Goal: Task Accomplishment & Management: Manage account settings

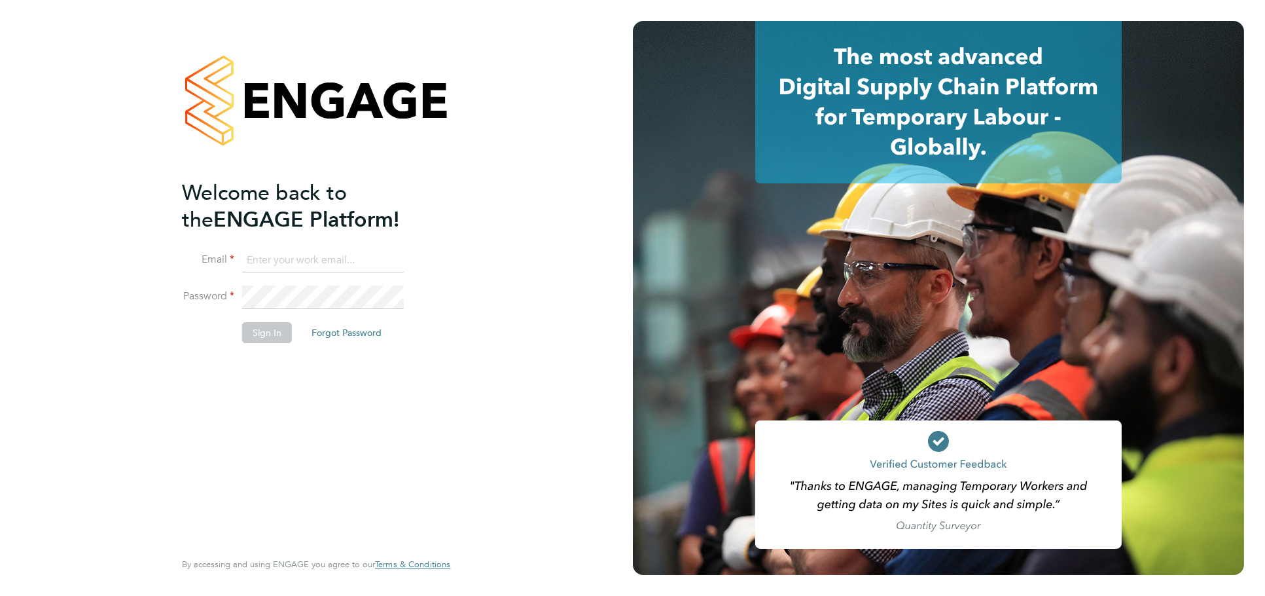
type input "jessica@pcrnet.co.uk"
click at [254, 327] on button "Sign In" at bounding box center [267, 332] width 50 height 21
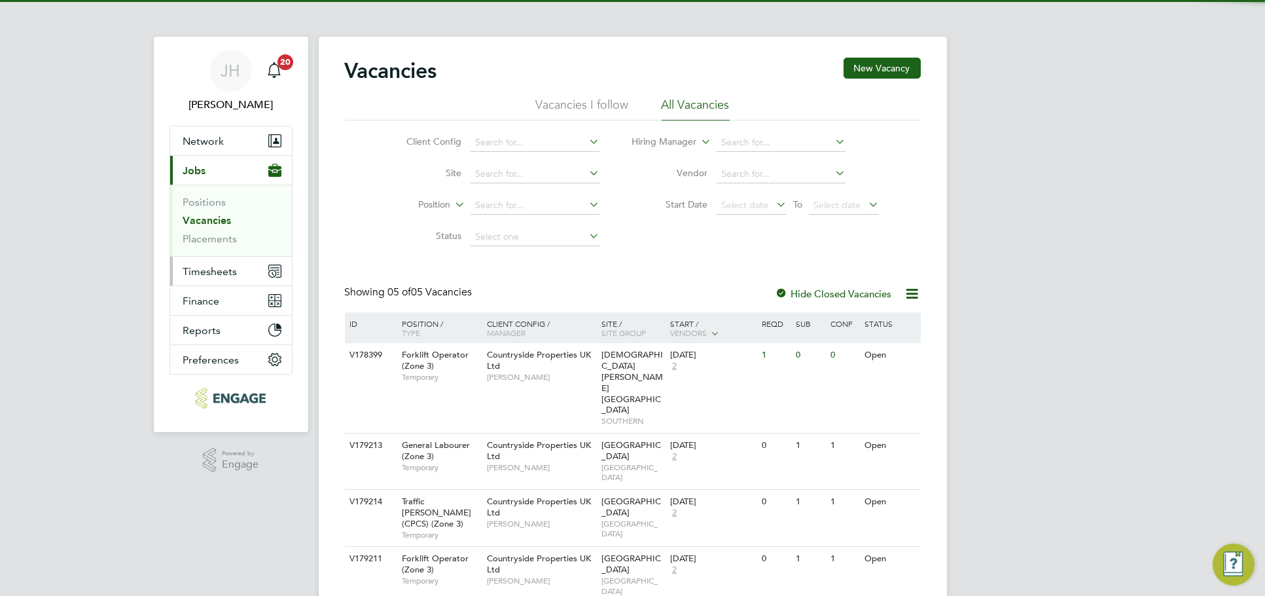
click at [228, 274] on span "Timesheets" at bounding box center [210, 271] width 54 height 12
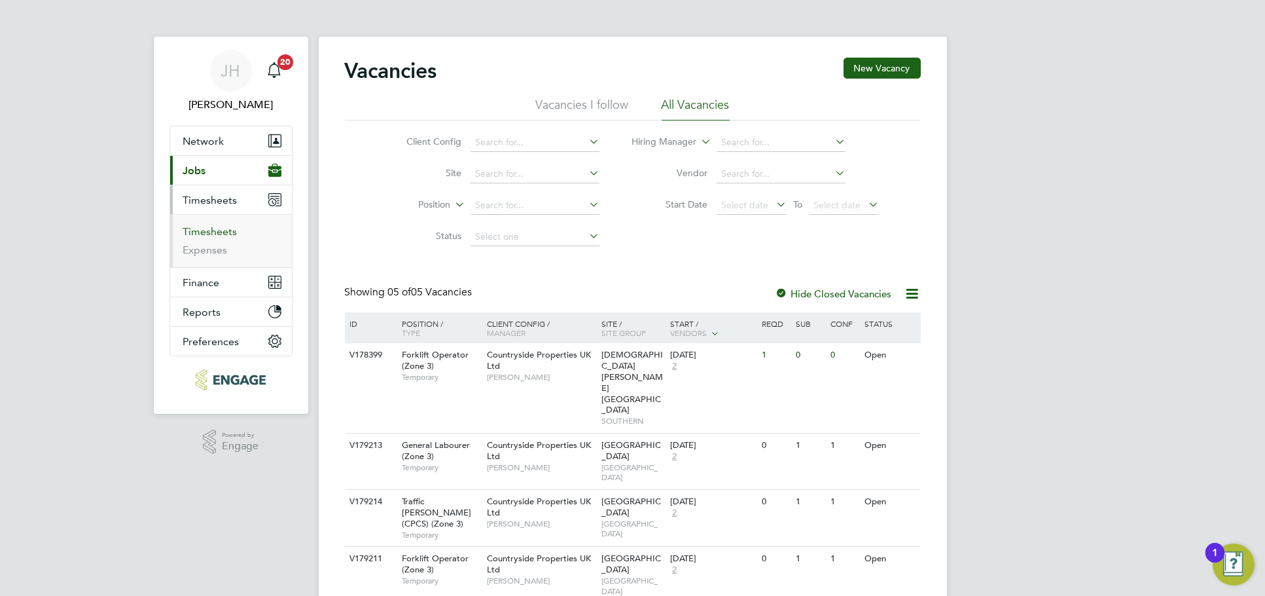
click at [221, 235] on link "Timesheets" at bounding box center [210, 231] width 54 height 12
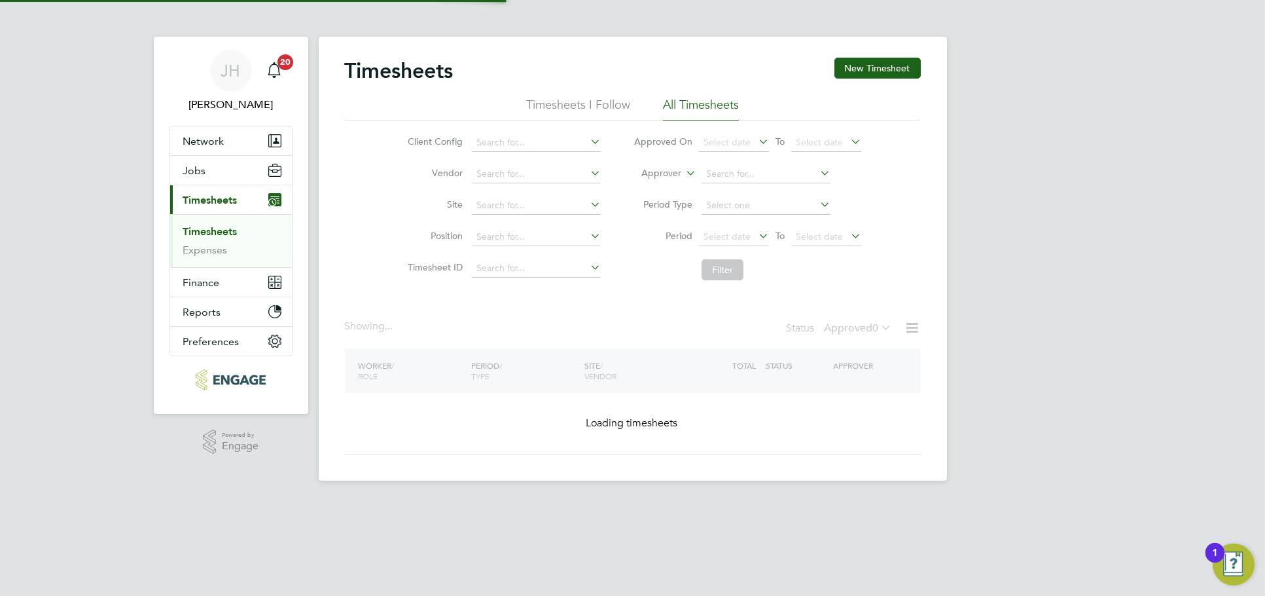
click at [1030, 330] on div "JH Jess Hogan Notifications 20 Applications: Network Team Members Businesses Si…" at bounding box center [632, 250] width 1265 height 501
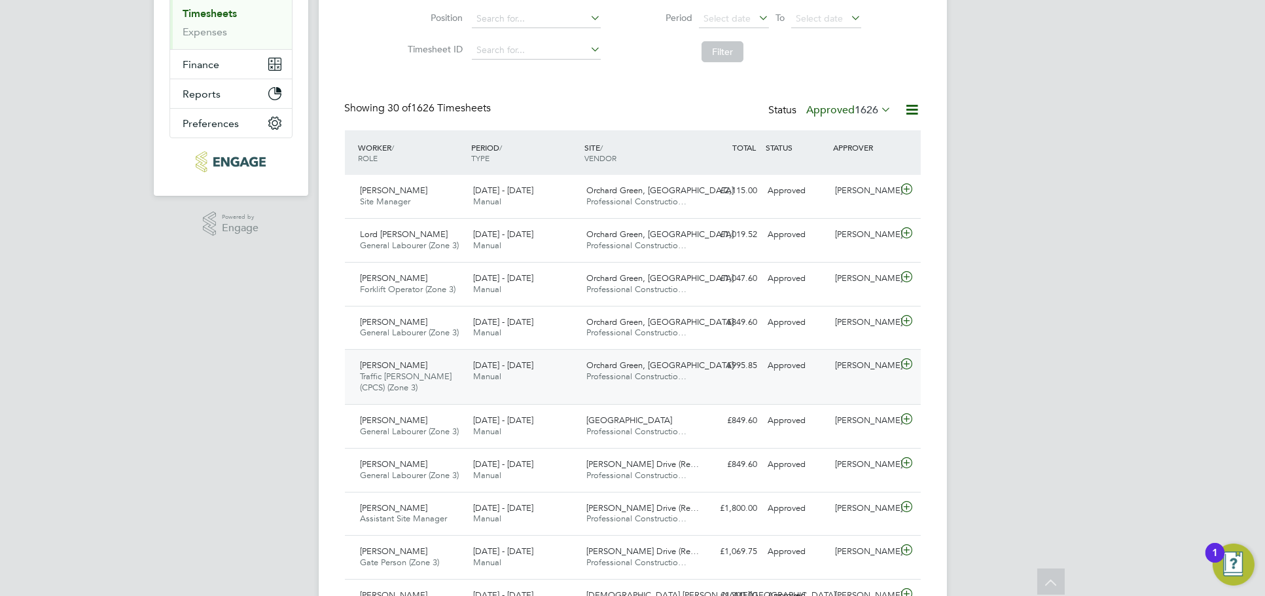
click at [860, 368] on div "[PERSON_NAME]" at bounding box center [864, 366] width 68 height 22
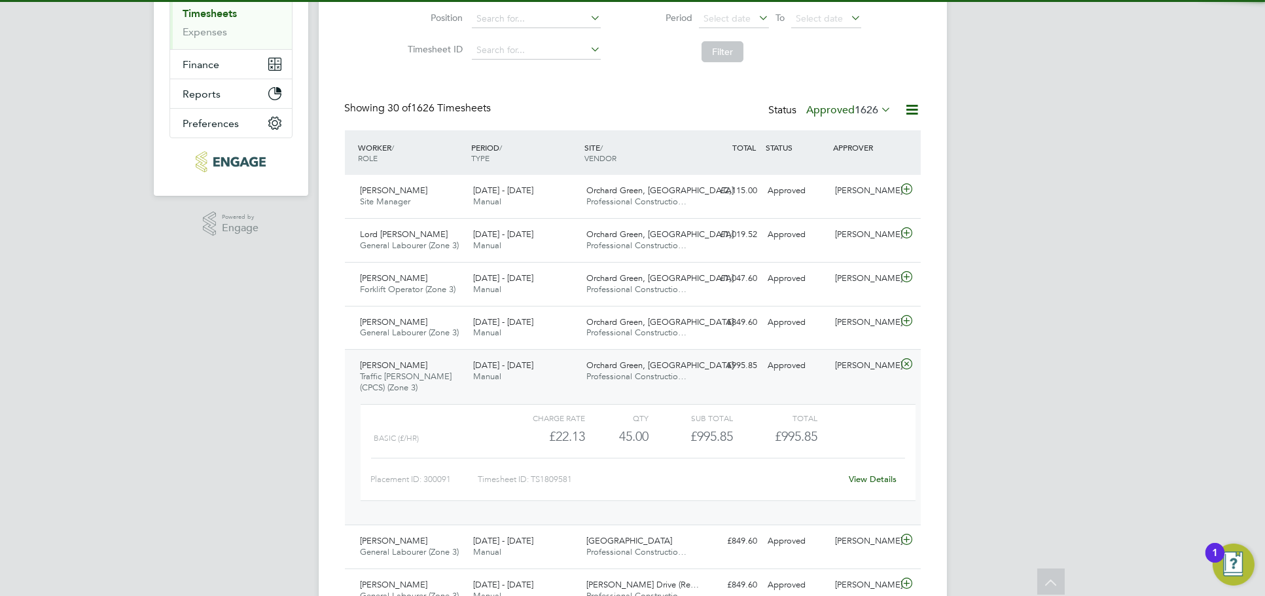
click at [873, 477] on link "View Details" at bounding box center [873, 478] width 48 height 11
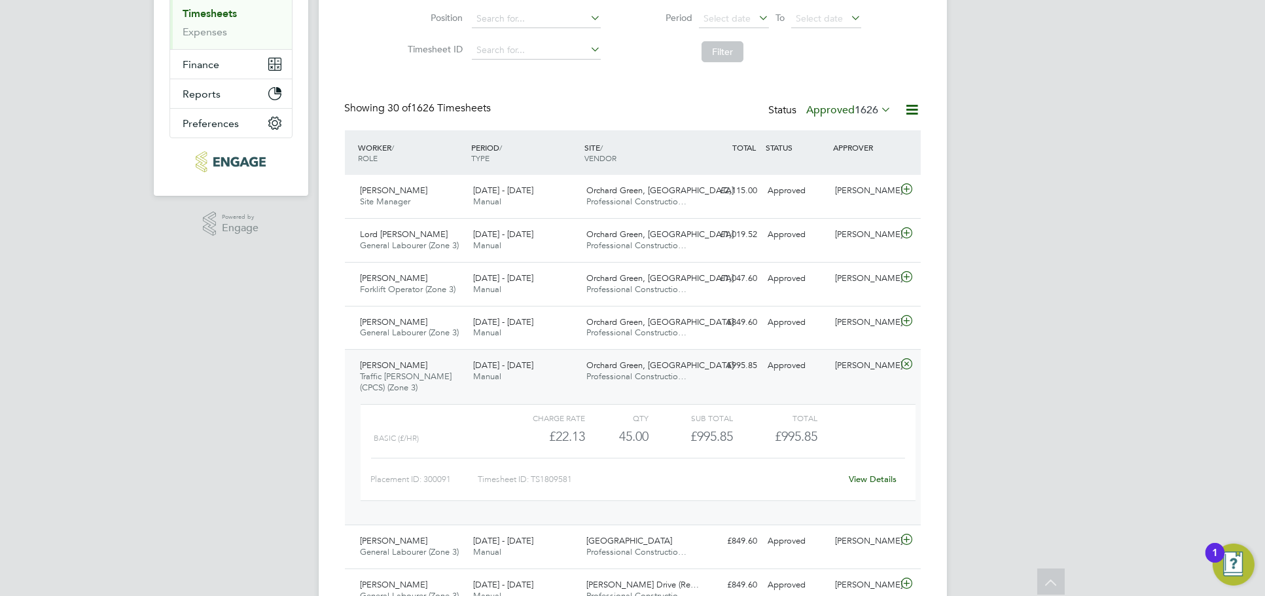
click at [908, 364] on icon at bounding box center [907, 364] width 16 height 10
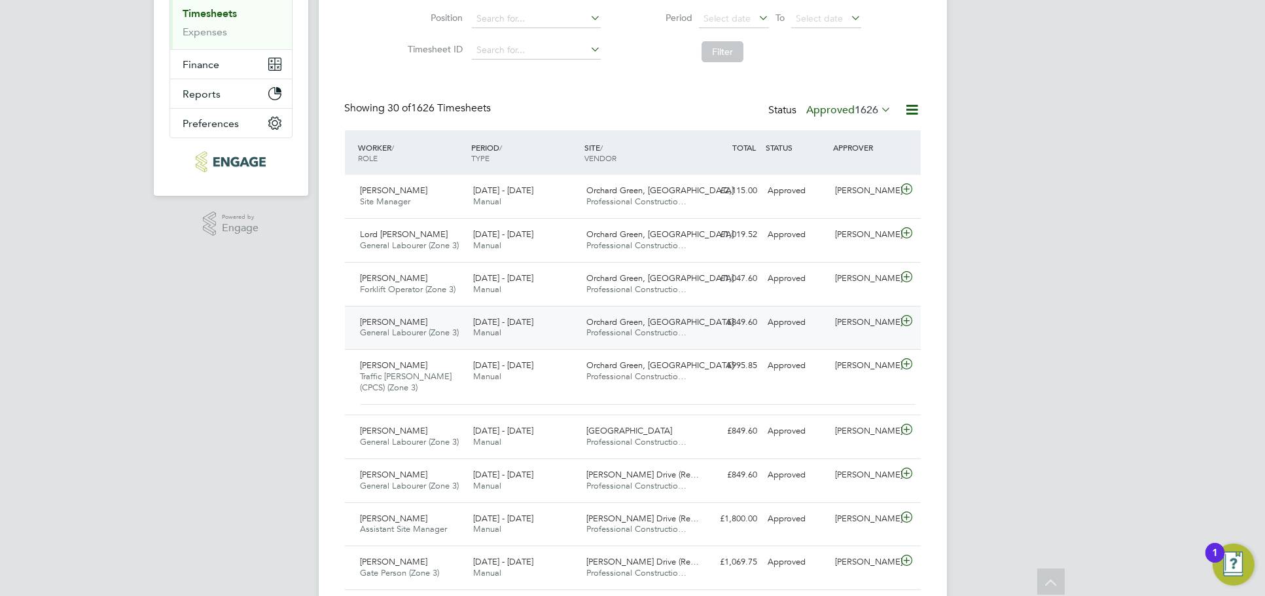
click at [829, 308] on div "Adam Garisch General Labourer (Zone 3) 18 - 24 Aug 2025 18 - 24 Aug 2025 Manual…" at bounding box center [633, 328] width 576 height 44
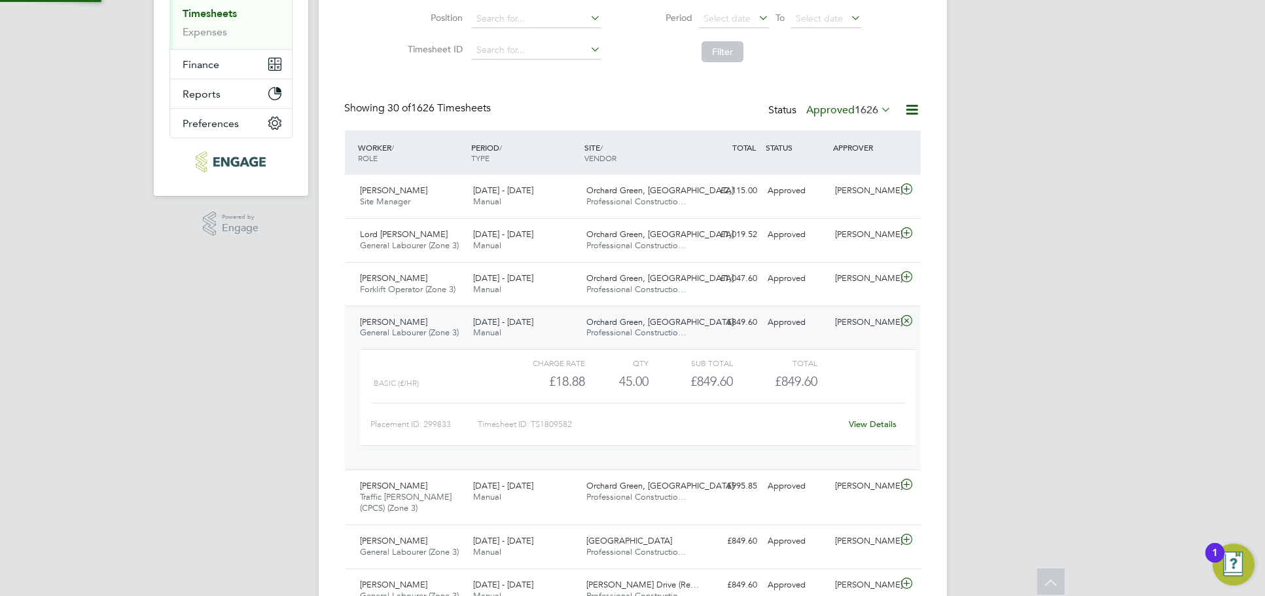
click at [864, 425] on link "View Details" at bounding box center [873, 423] width 48 height 11
click at [874, 285] on div "[PERSON_NAME]" at bounding box center [864, 279] width 68 height 22
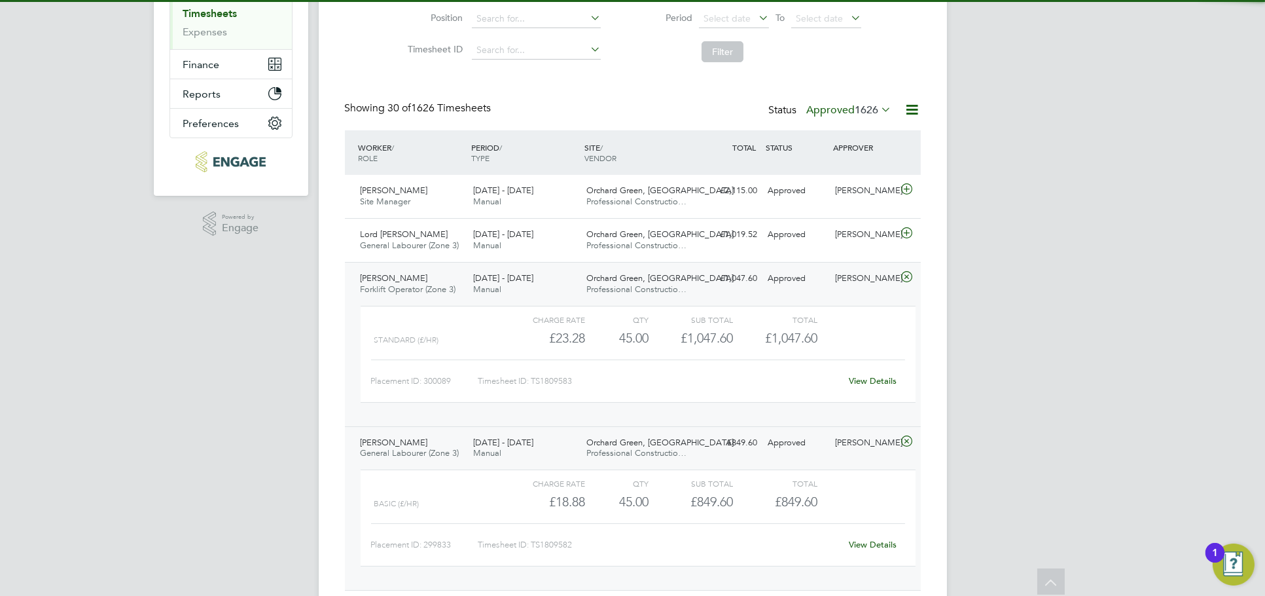
click at [873, 385] on link "View Details" at bounding box center [873, 380] width 48 height 11
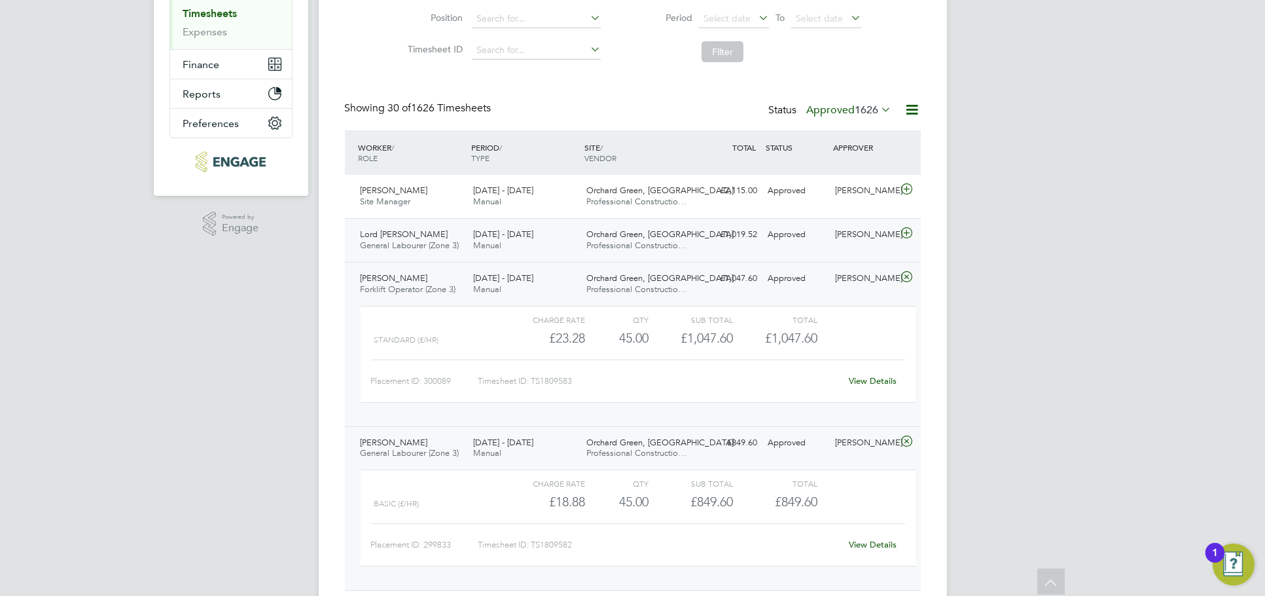
click at [838, 228] on div "[PERSON_NAME]" at bounding box center [864, 235] width 68 height 22
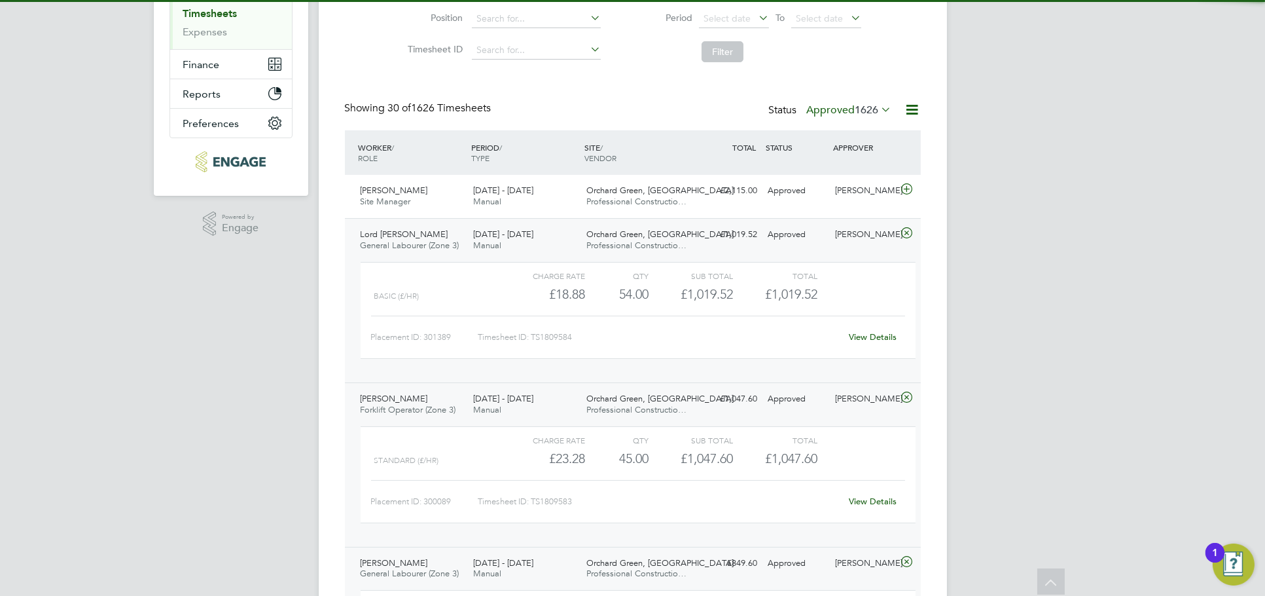
click at [872, 334] on link "View Details" at bounding box center [873, 336] width 48 height 11
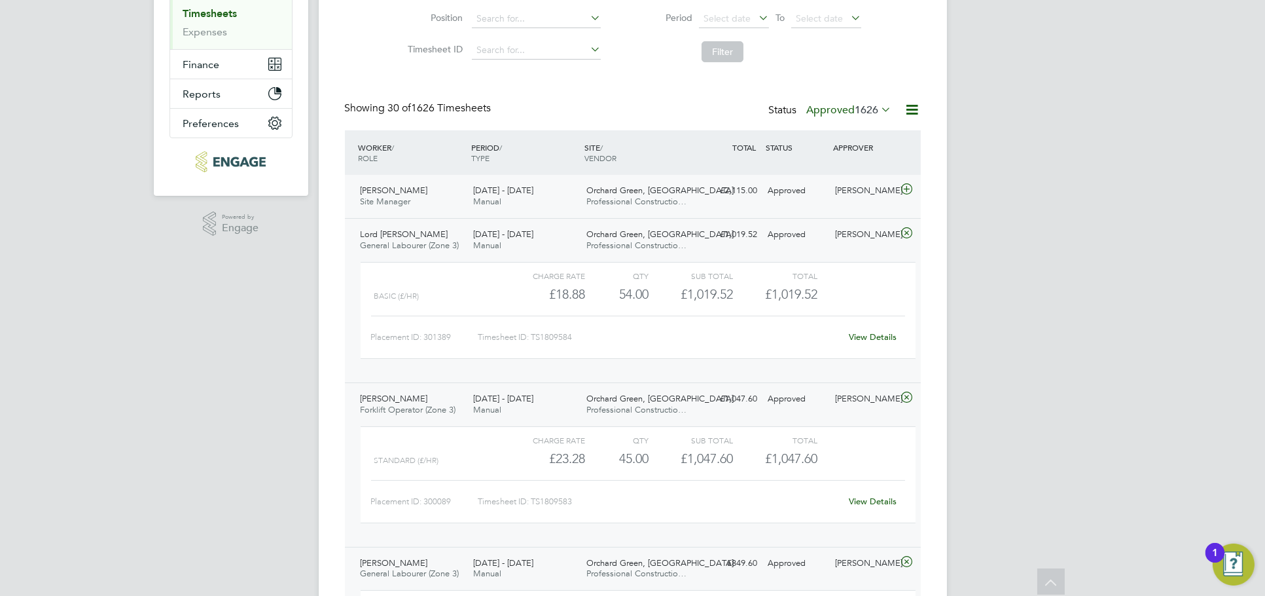
click at [839, 192] on div "[PERSON_NAME]" at bounding box center [864, 191] width 68 height 22
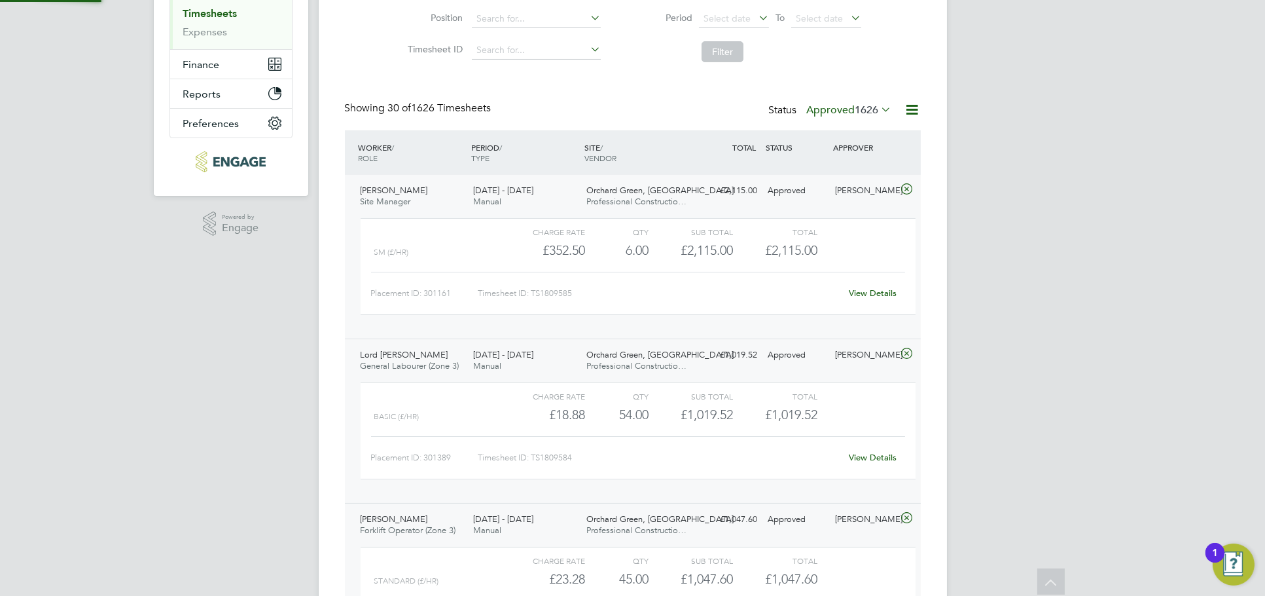
click at [871, 293] on link "View Details" at bounding box center [873, 292] width 48 height 11
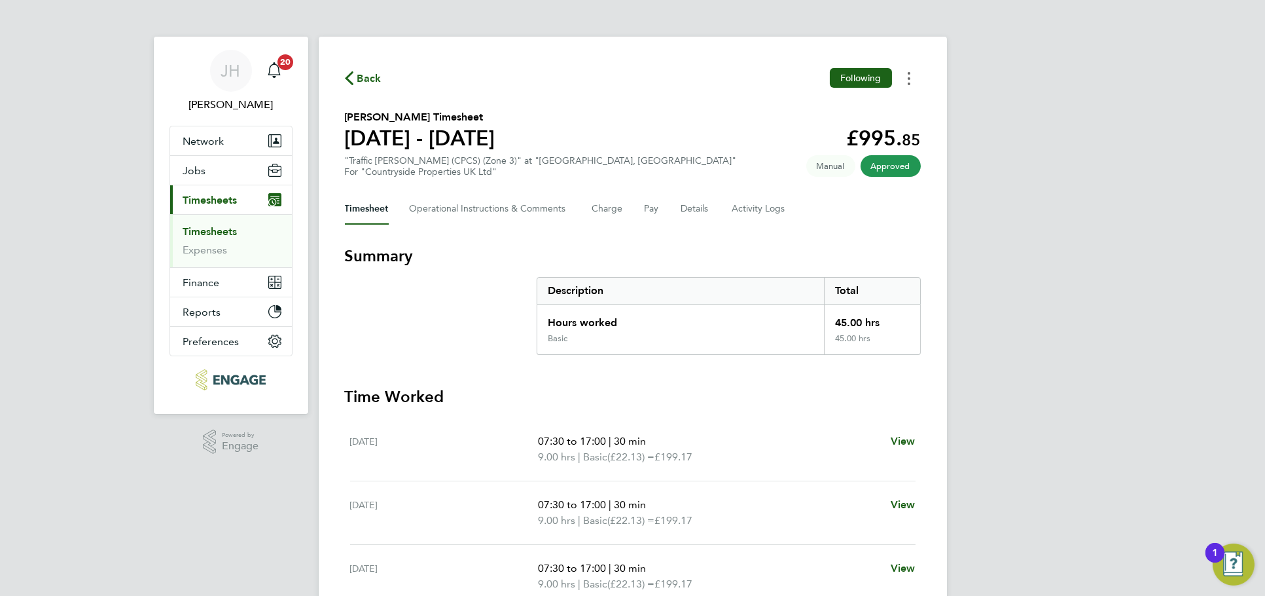
drag, startPoint x: 910, startPoint y: 75, endPoint x: 897, endPoint y: 88, distance: 18.1
click at [910, 75] on button "Timesheets Menu" at bounding box center [909, 78] width 24 height 20
click at [855, 111] on link "Download timesheet" at bounding box center [842, 107] width 157 height 26
click at [910, 79] on button "Timesheets Menu" at bounding box center [909, 78] width 24 height 20
click at [872, 102] on link "Download timesheet" at bounding box center [842, 107] width 157 height 26
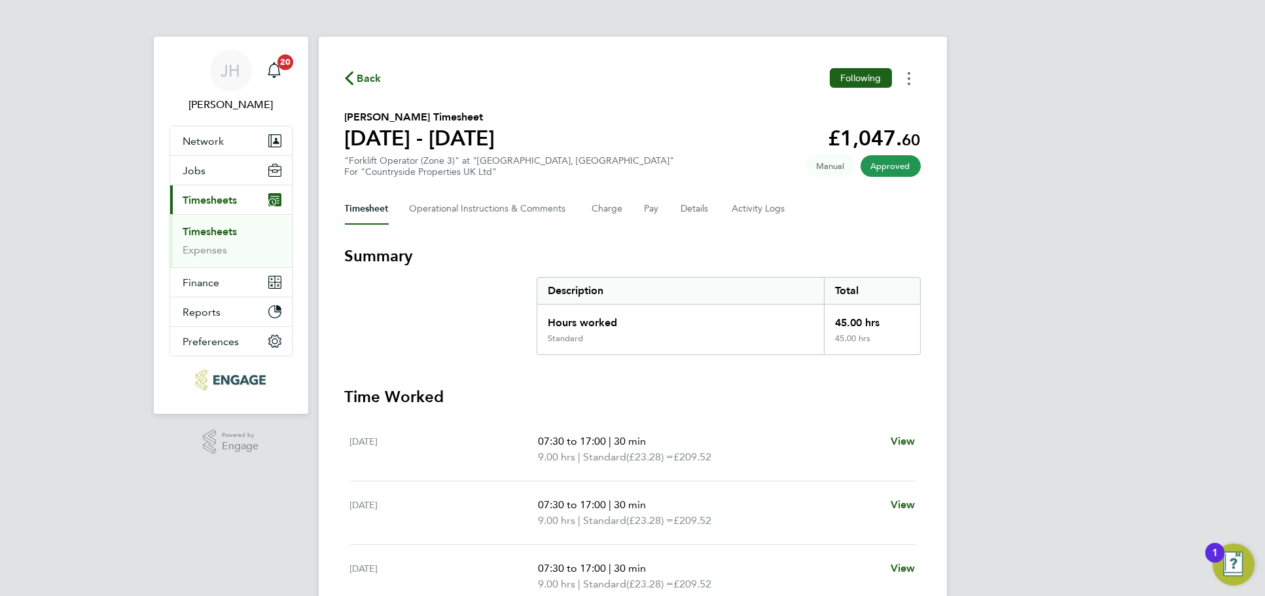
click at [902, 79] on button "Timesheets Menu" at bounding box center [909, 78] width 24 height 20
click at [863, 105] on link "Download timesheet" at bounding box center [842, 107] width 157 height 26
click at [906, 77] on button "Timesheets Menu" at bounding box center [909, 78] width 24 height 20
click at [876, 104] on link "Download timesheet" at bounding box center [842, 107] width 157 height 26
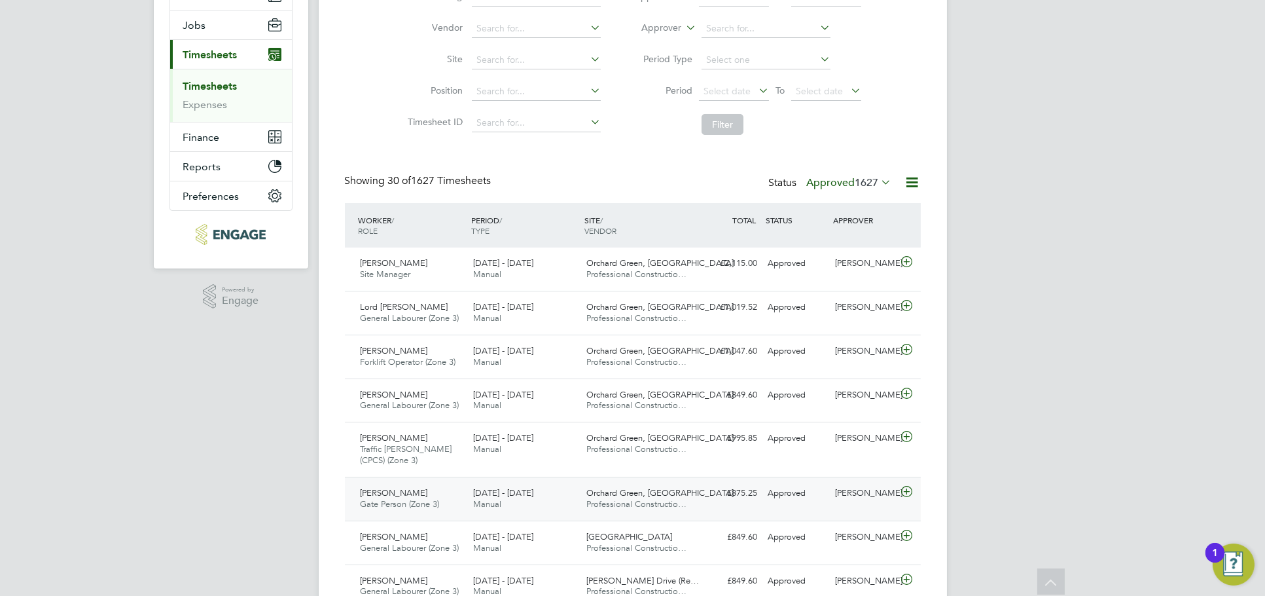
click at [804, 507] on div "Matthew Merriman Gate Person (Zone 3) 18 - 24 Aug 2025 18 - 24 Aug 2025 Manual …" at bounding box center [633, 498] width 576 height 44
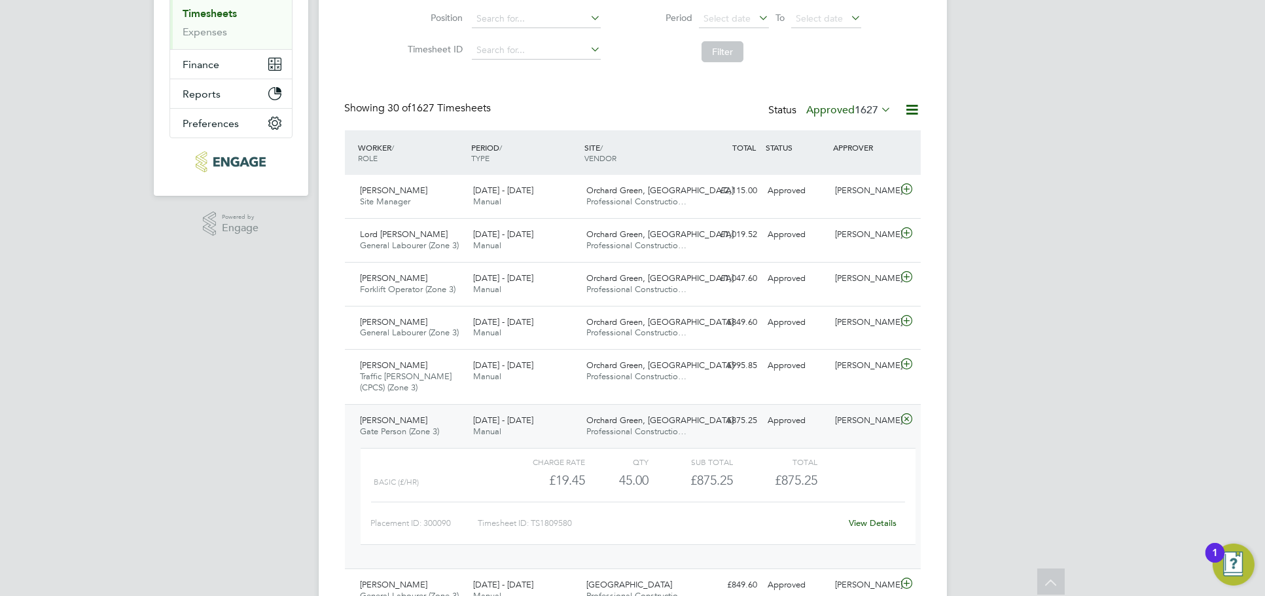
click at [886, 526] on link "View Details" at bounding box center [873, 522] width 48 height 11
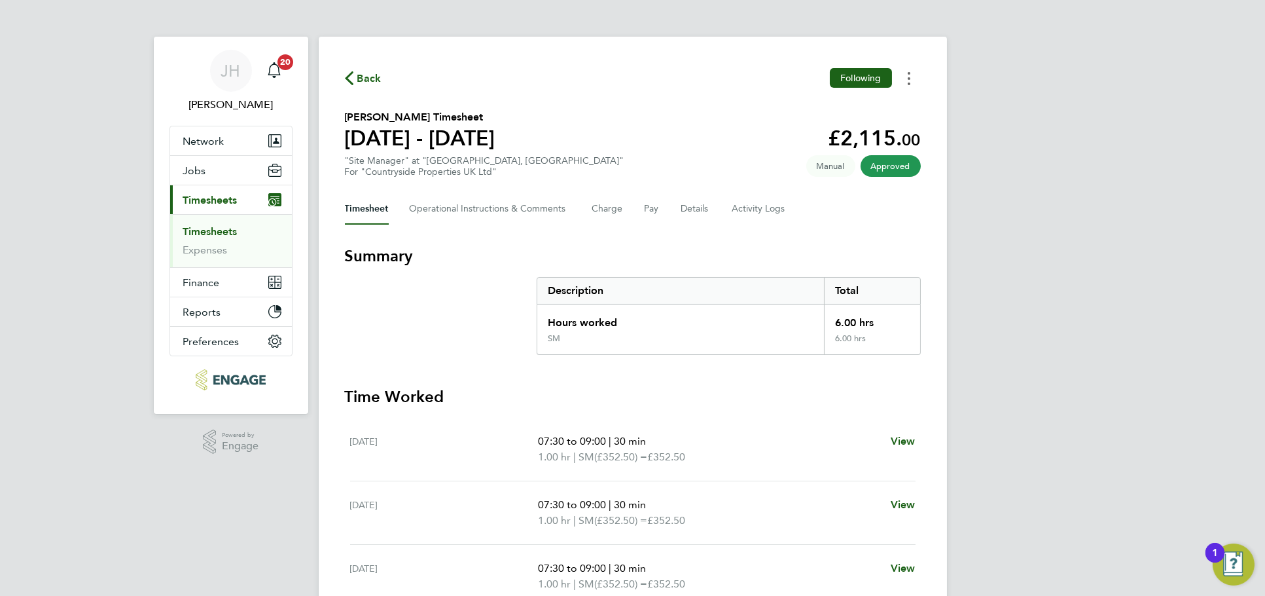
click at [908, 75] on icon "Timesheets Menu" at bounding box center [909, 78] width 3 height 13
click at [868, 105] on link "Download timesheet" at bounding box center [842, 107] width 157 height 26
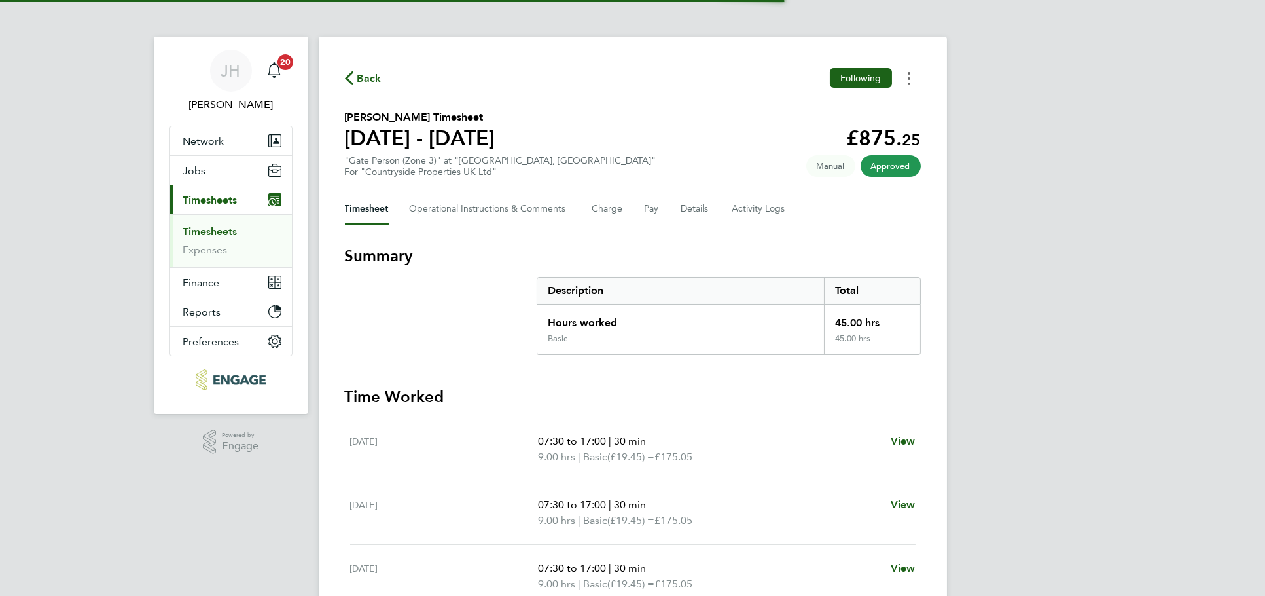
click at [912, 80] on button "Timesheets Menu" at bounding box center [909, 78] width 24 height 20
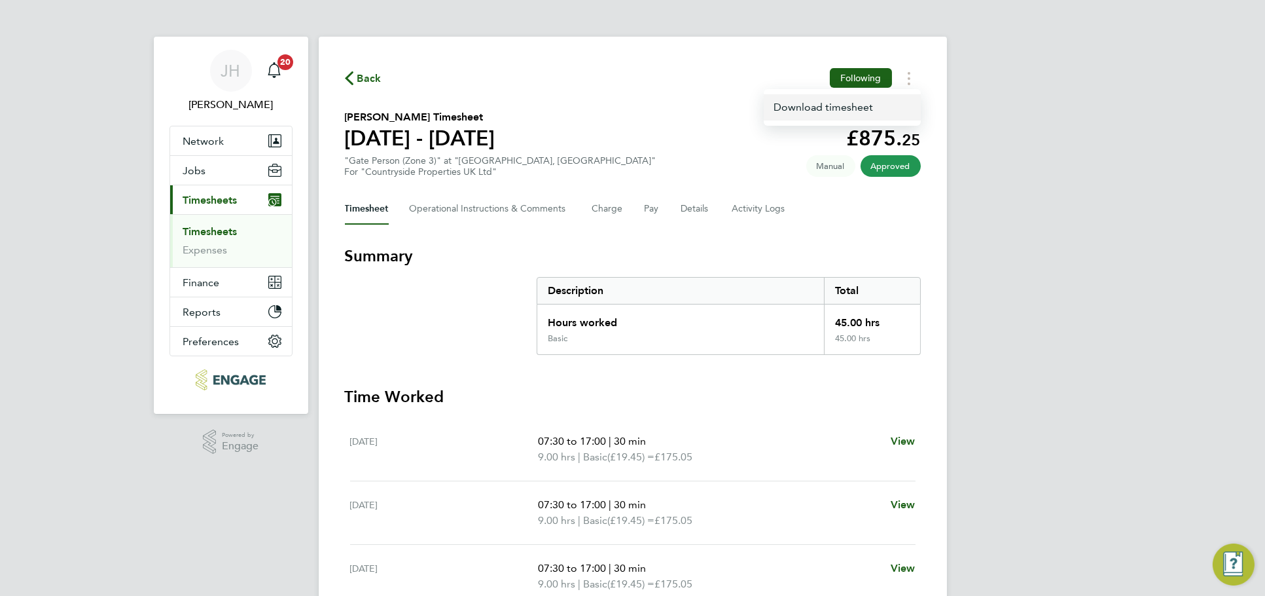
click at [872, 101] on link "Download timesheet" at bounding box center [842, 107] width 157 height 26
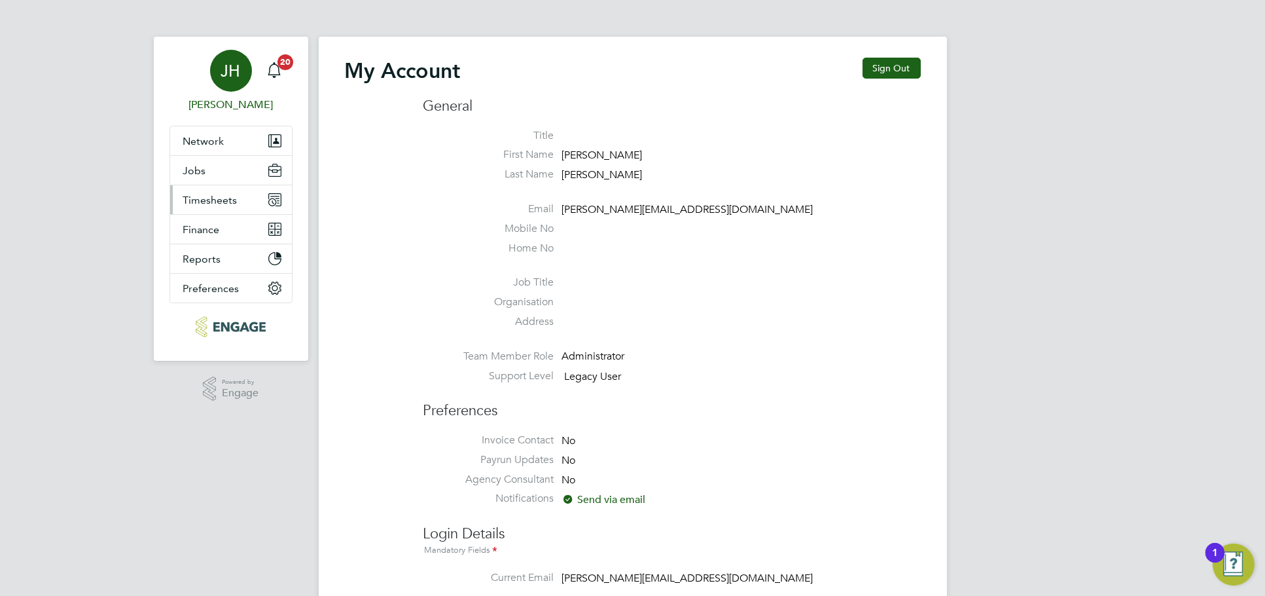
type input "[PERSON_NAME][EMAIL_ADDRESS][DOMAIN_NAME]"
click at [232, 200] on span "Timesheets" at bounding box center [210, 200] width 54 height 12
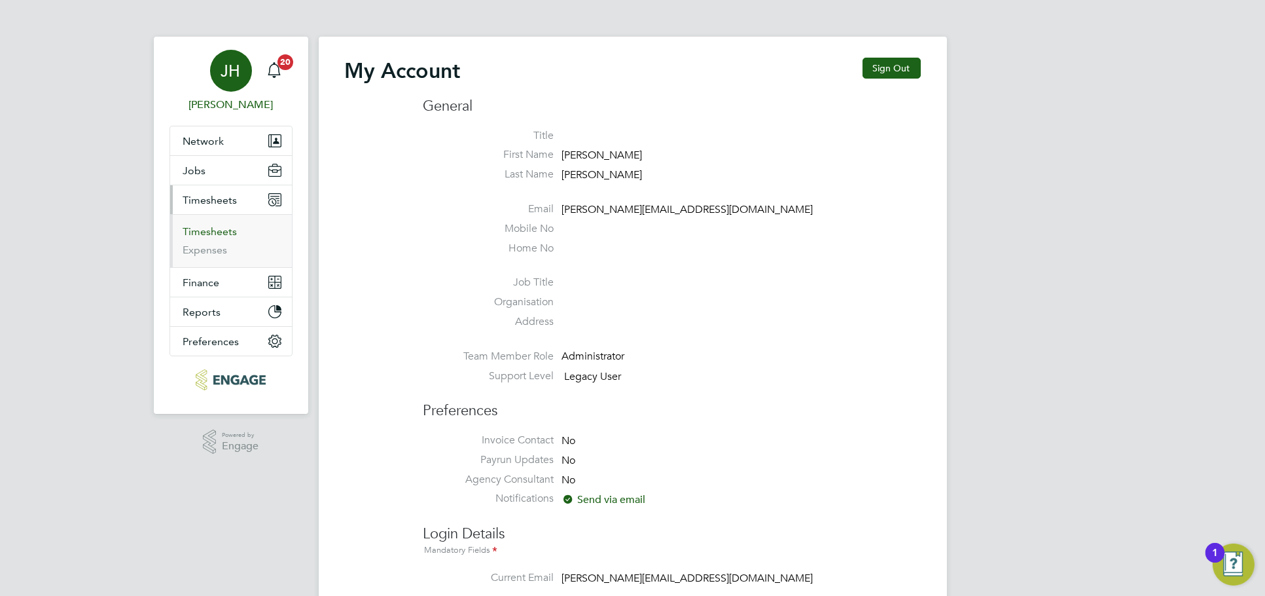
click at [226, 233] on link "Timesheets" at bounding box center [210, 231] width 54 height 12
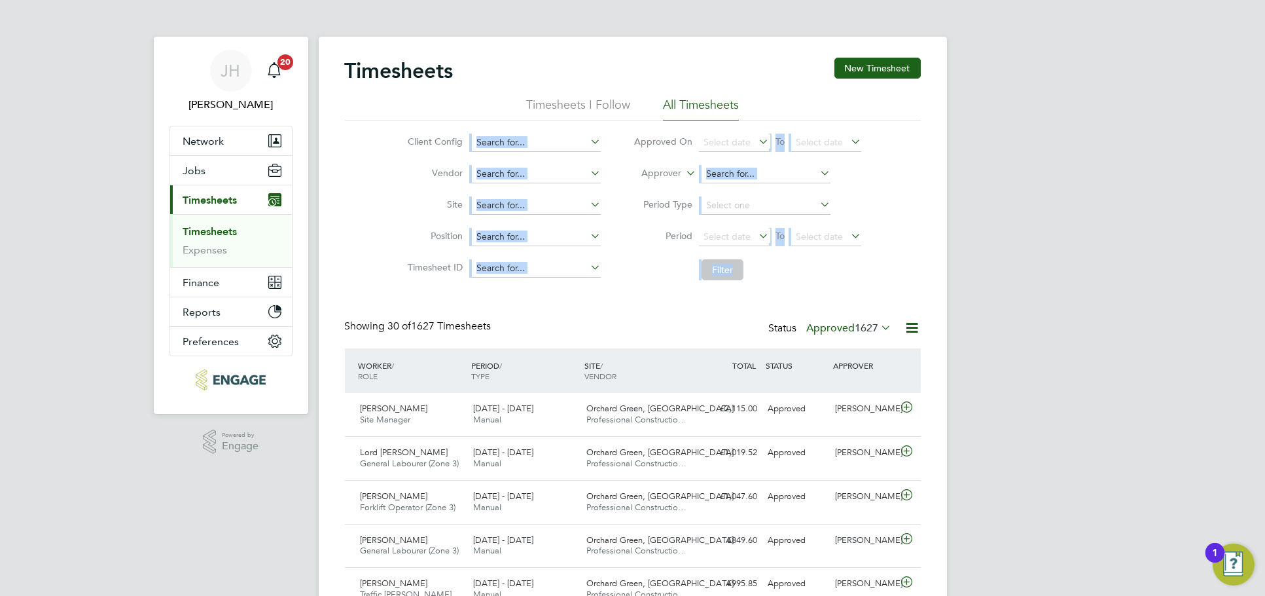
drag, startPoint x: 952, startPoint y: 22, endPoint x: 935, endPoint y: 151, distance: 129.4
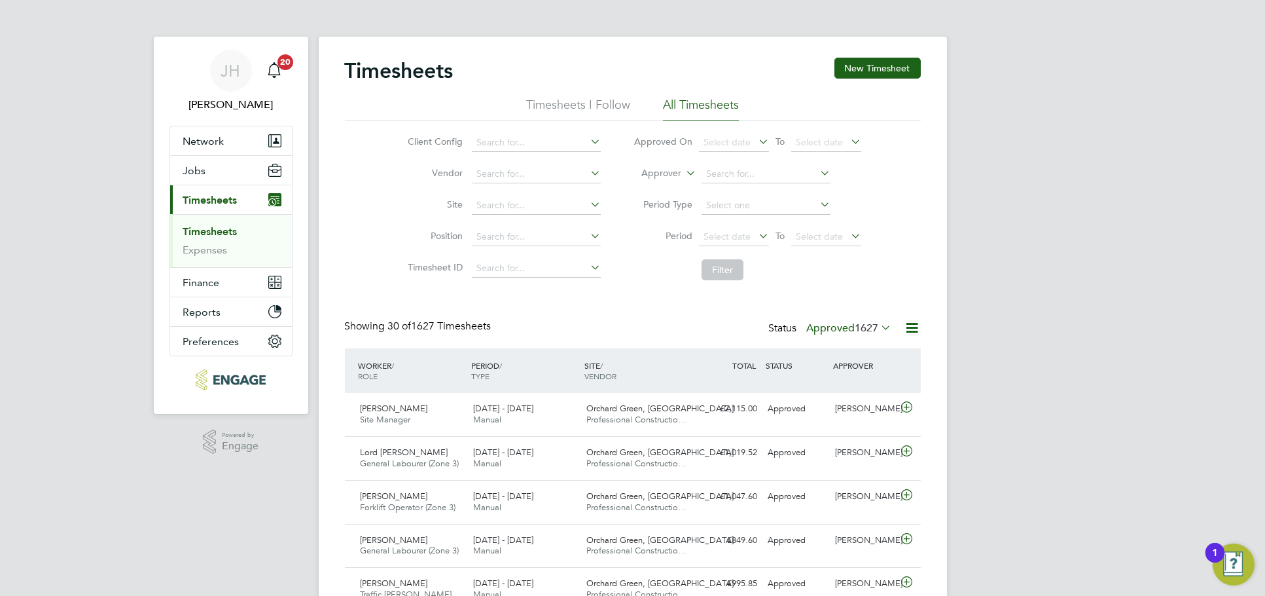
click at [866, 68] on button "New Timesheet" at bounding box center [877, 68] width 86 height 21
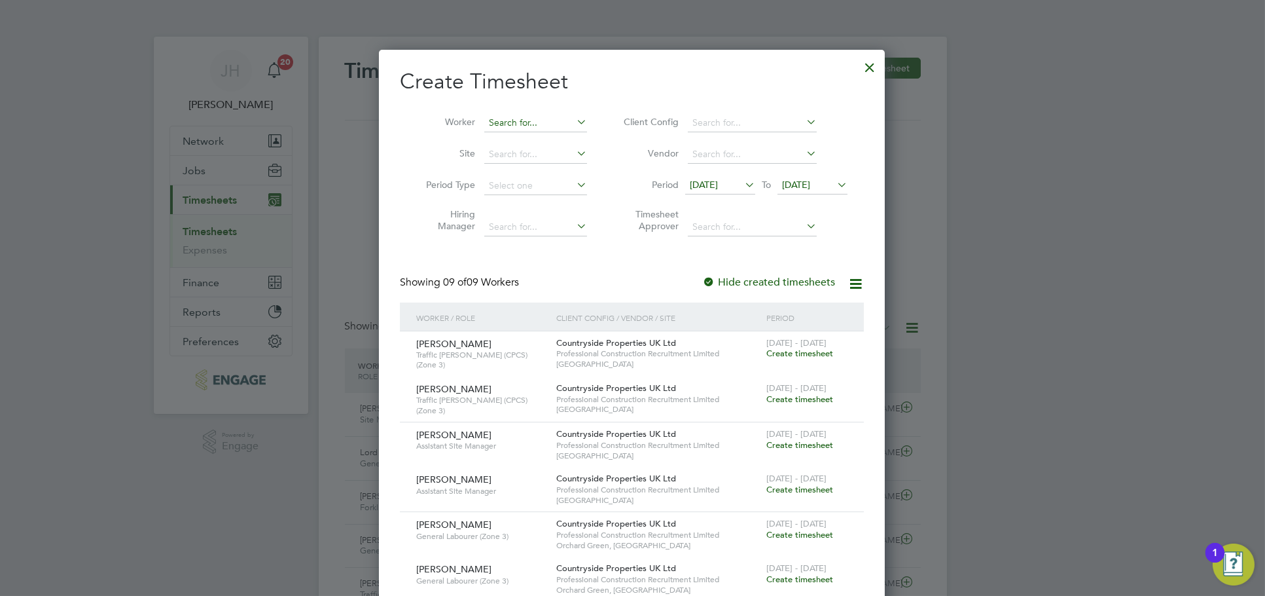
click at [529, 126] on input at bounding box center [535, 123] width 103 height 18
click at [867, 71] on div at bounding box center [870, 64] width 24 height 24
click at [965, 135] on div at bounding box center [632, 298] width 1265 height 596
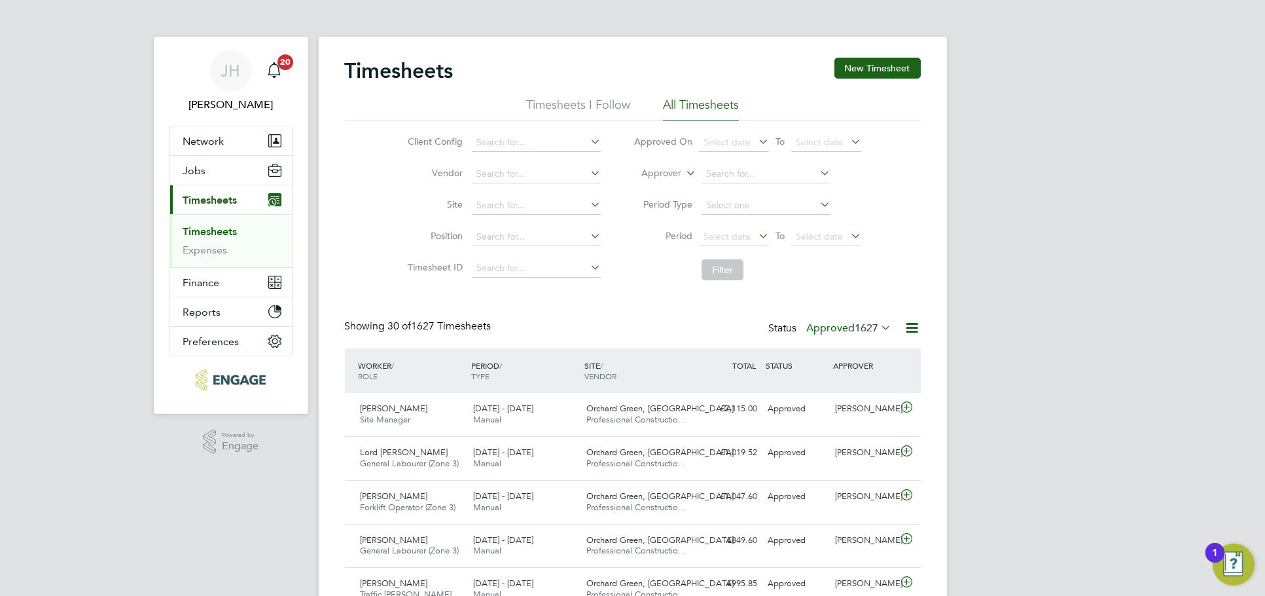
click at [874, 329] on span "1627" at bounding box center [867, 327] width 24 height 13
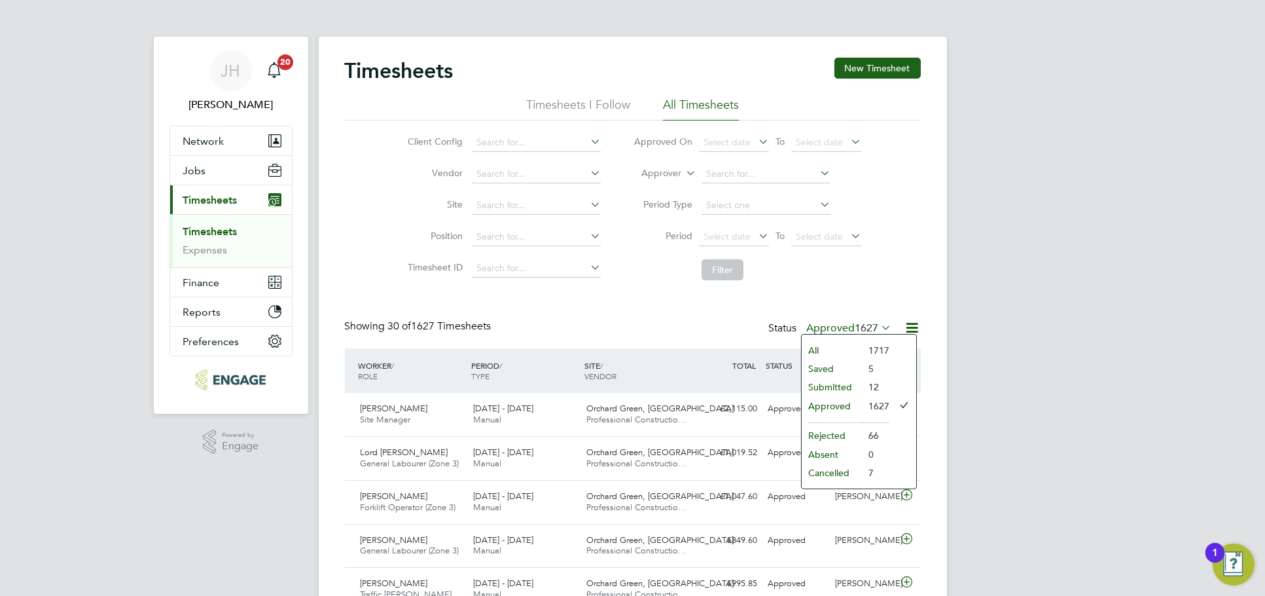
click at [848, 392] on li "Submitted" at bounding box center [832, 387] width 60 height 18
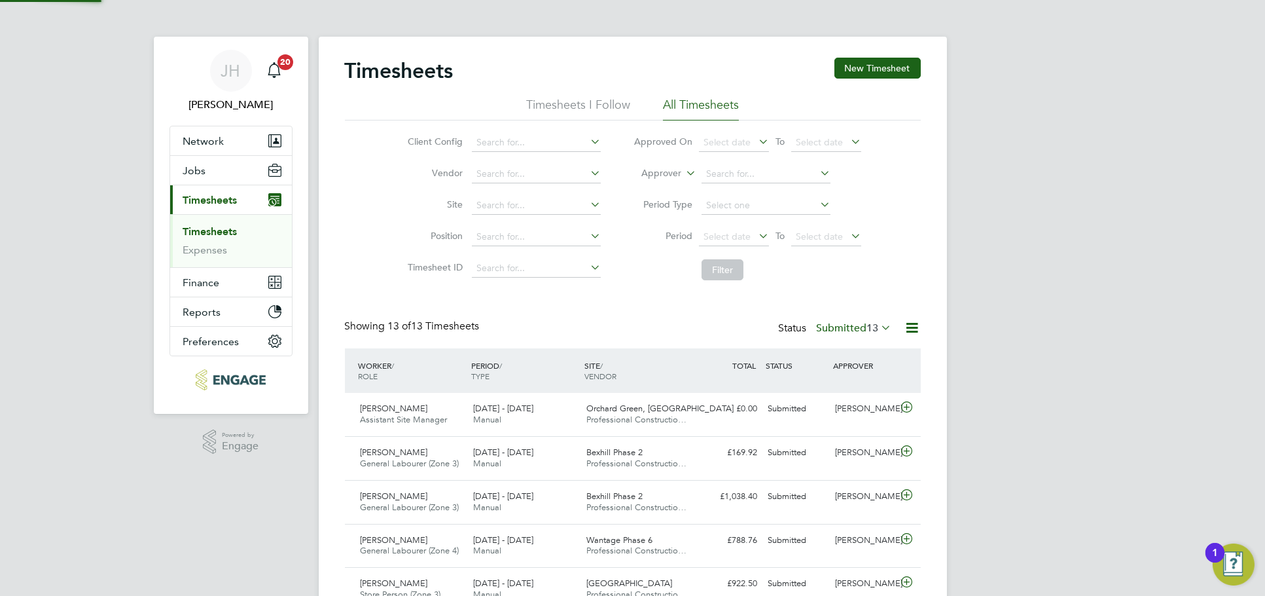
click at [993, 351] on div "JH Jess Hogan Notifications 20 Applications: Network Team Members Businesses Si…" at bounding box center [632, 509] width 1265 height 1019
click at [559, 300] on div "Timesheets New Timesheet Timesheets I Follow All Timesheets Client Config Vendo…" at bounding box center [633, 515] width 576 height 914
click at [844, 419] on div "George Coyle Assistant Site Manager 18 - 24 Aug 2025 18 - 24 Aug 2025 Manual Or…" at bounding box center [633, 414] width 576 height 43
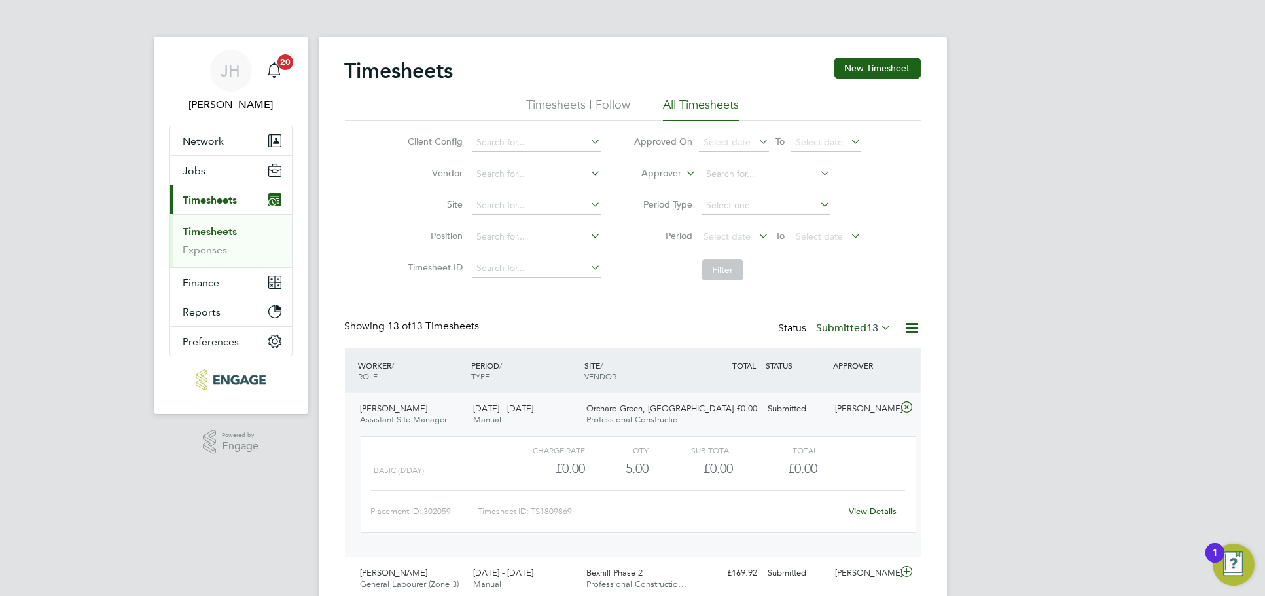
click at [863, 510] on link "View Details" at bounding box center [873, 510] width 48 height 11
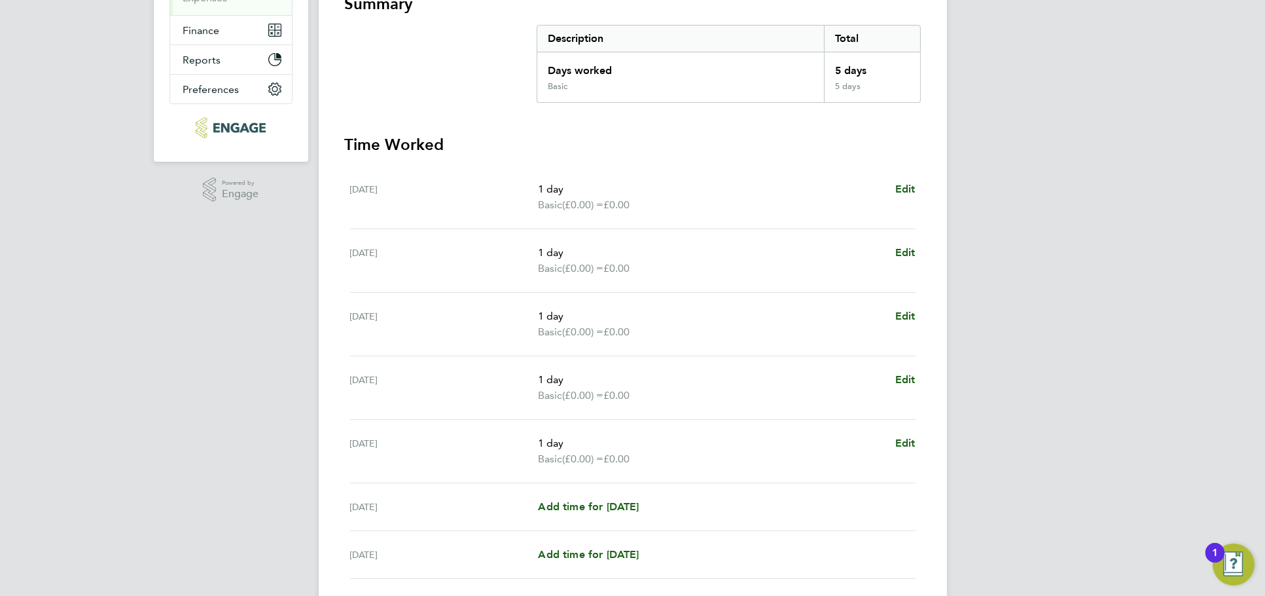
scroll to position [128, 0]
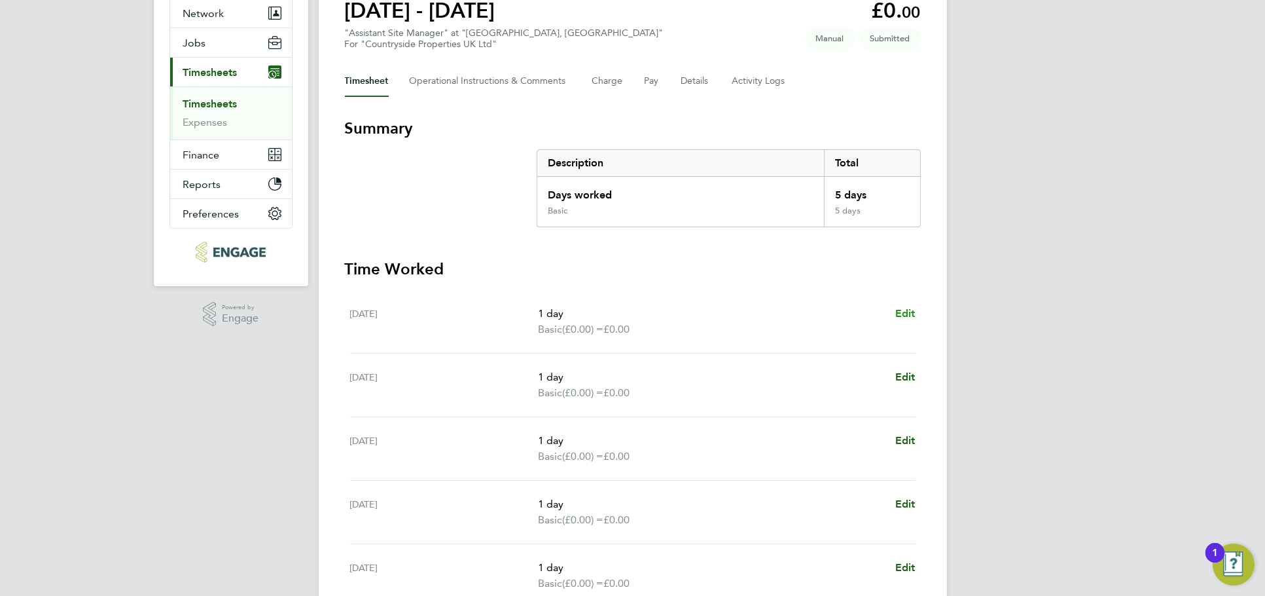
click at [902, 315] on span "Edit" at bounding box center [905, 313] width 20 height 12
select select "1"
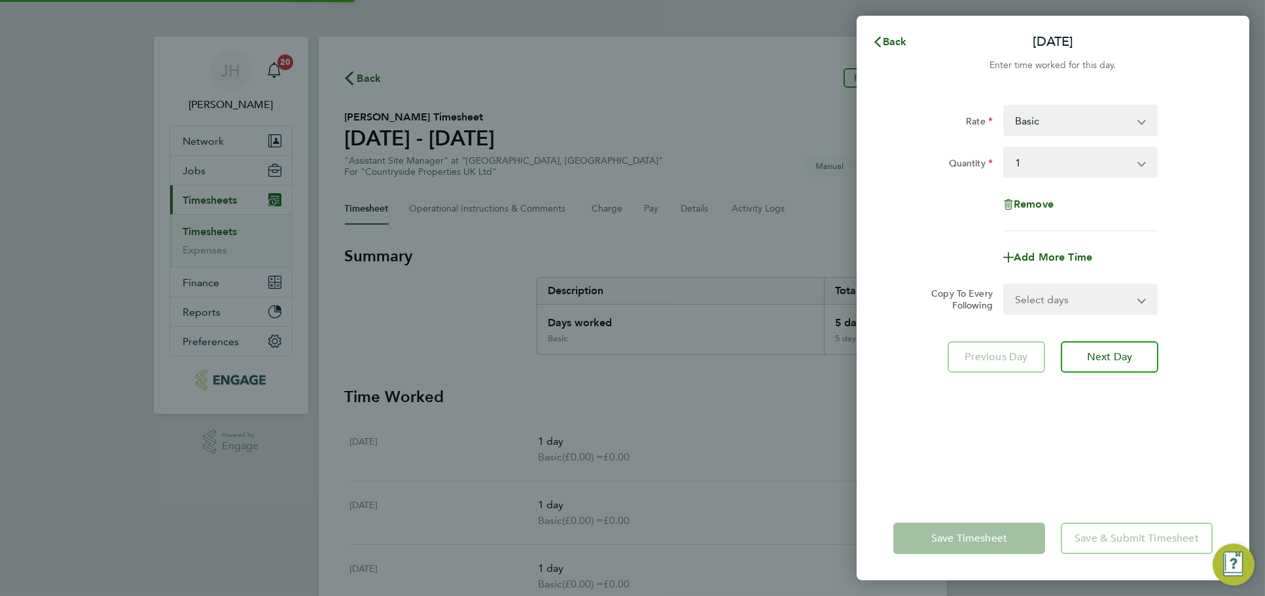
click at [1027, 119] on select "Basic ASM - 325.00" at bounding box center [1073, 120] width 136 height 29
select select "30"
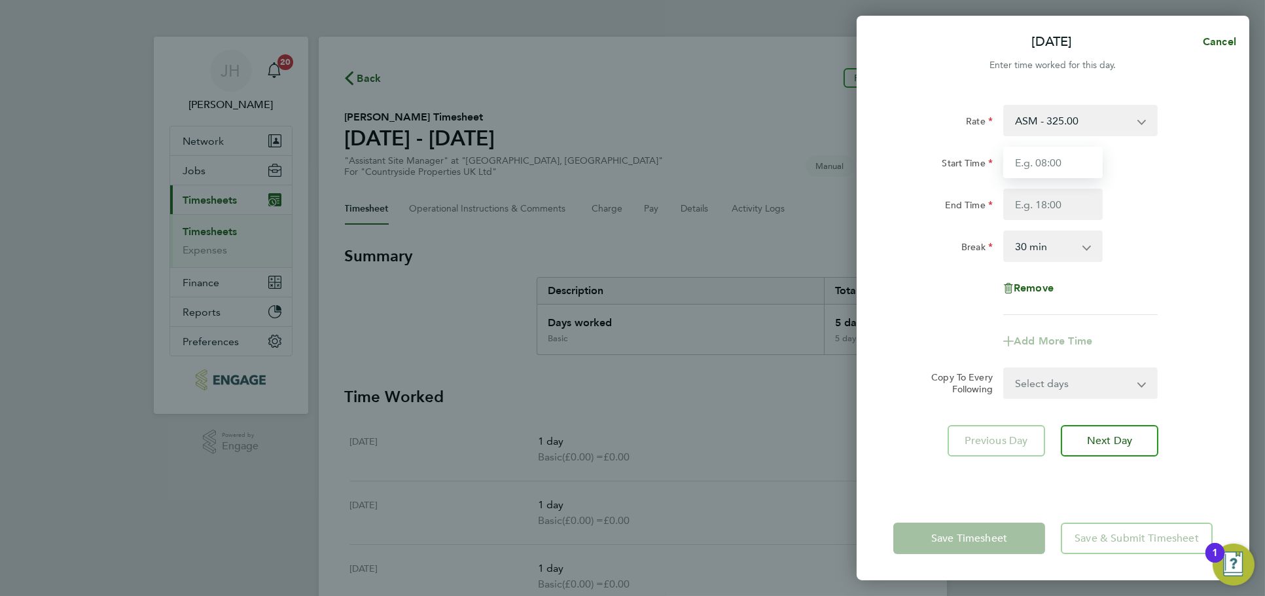
click at [1077, 171] on input "Start Time" at bounding box center [1052, 162] width 99 height 31
type input "07:30"
type input "09:00"
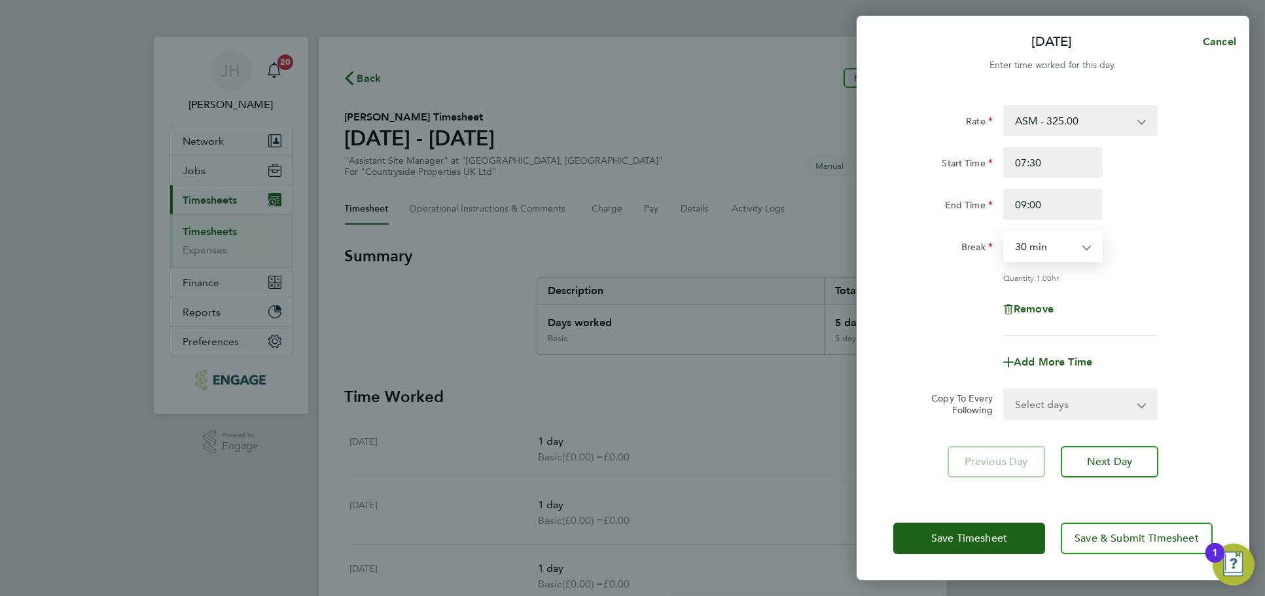
click at [1069, 410] on select "Select days Day Weekday (Mon-Fri) Weekend (Sat-Sun) [DATE] [DATE] [DATE] [DATE]…" at bounding box center [1073, 403] width 137 height 29
select select "WEEKDAY"
click at [1005, 389] on select "Select days Day Weekday (Mon-Fri) Weekend (Sat-Sun) [DATE] [DATE] [DATE] [DATE]…" at bounding box center [1073, 403] width 137 height 29
select select "[DATE]"
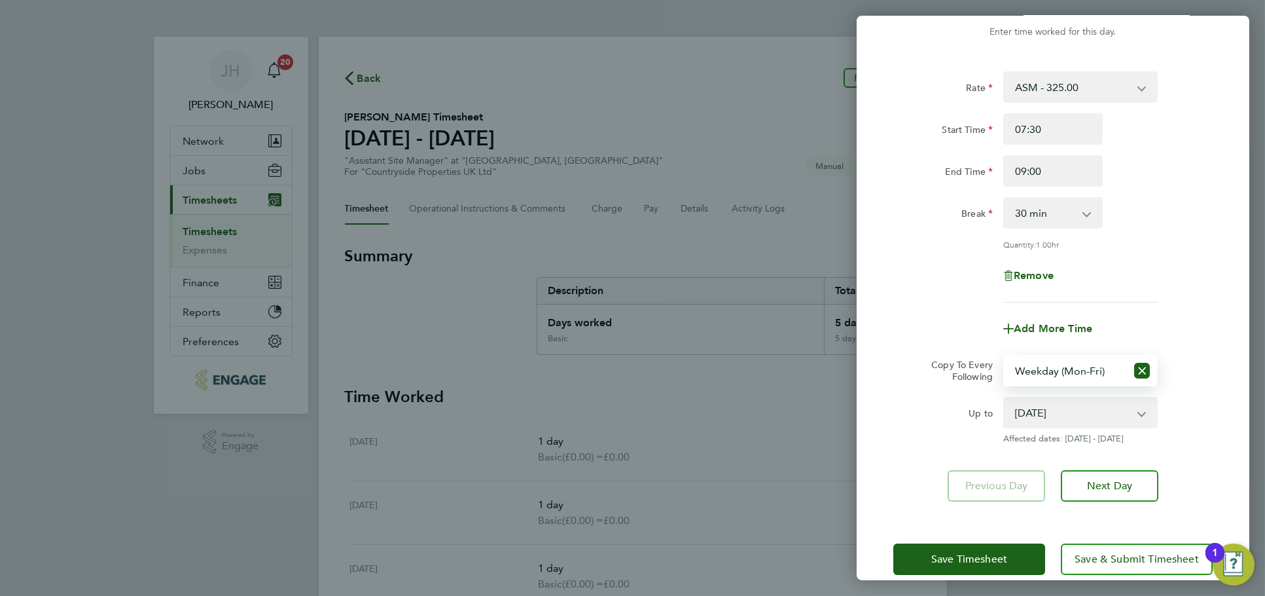
scroll to position [51, 0]
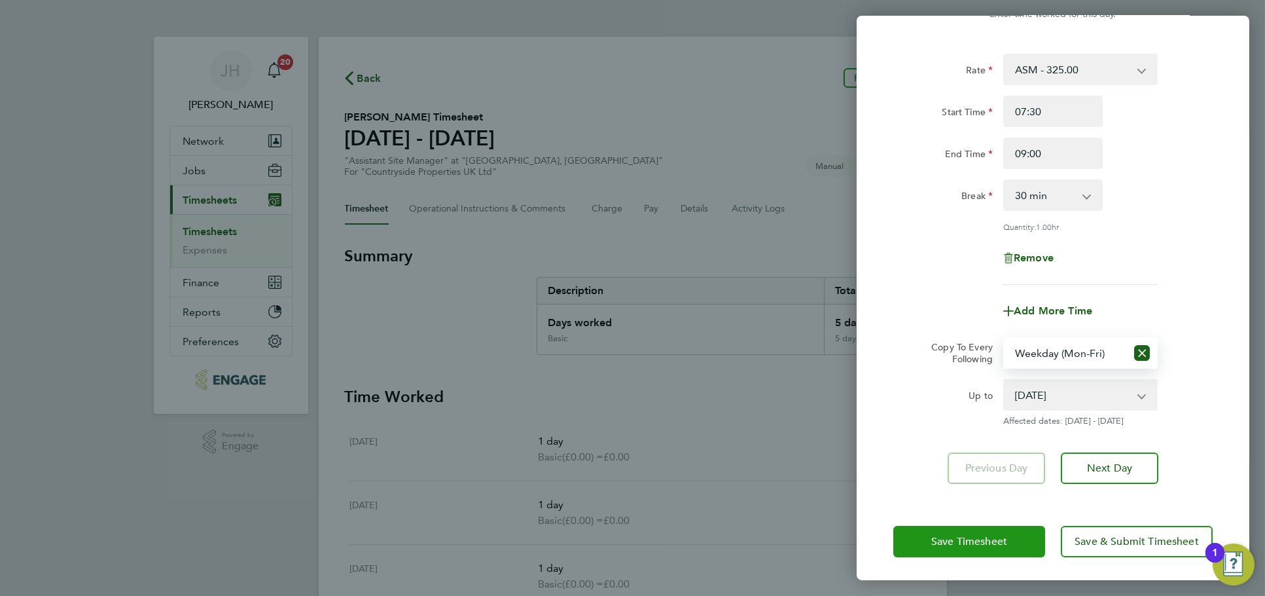
click at [997, 526] on button "Save Timesheet" at bounding box center [969, 541] width 152 height 31
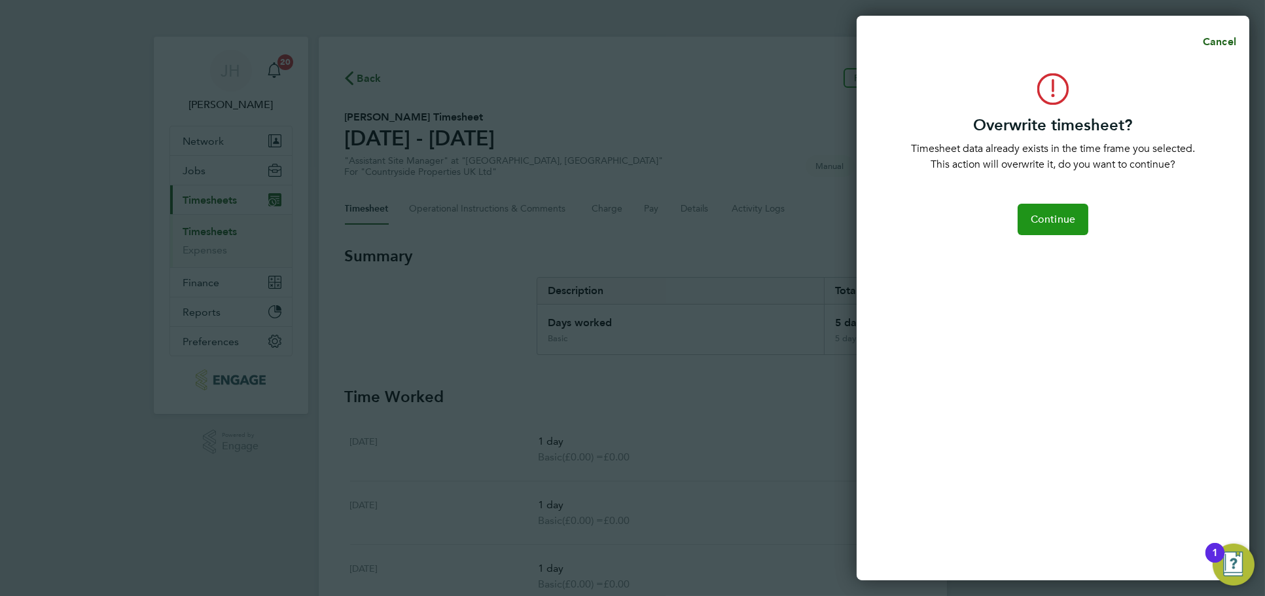
click at [1060, 223] on span "Continue" at bounding box center [1053, 219] width 45 height 13
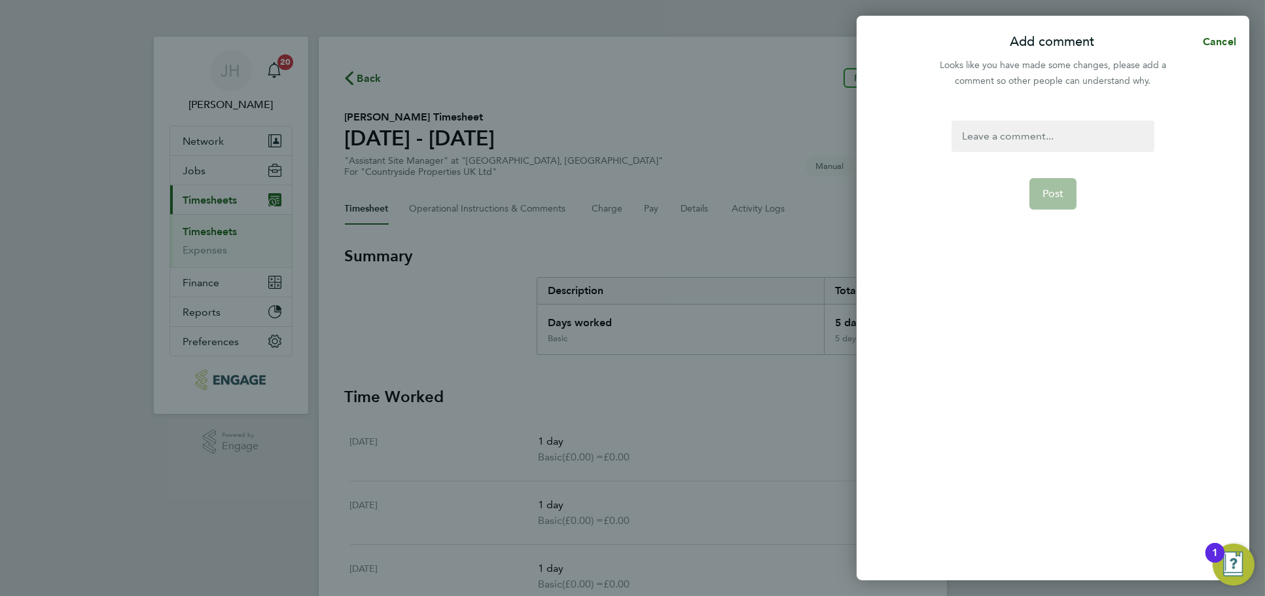
click at [1054, 143] on div at bounding box center [1053, 135] width 202 height 31
click at [1054, 141] on div at bounding box center [1053, 135] width 202 height 31
click at [1060, 206] on button "Post" at bounding box center [1053, 193] width 48 height 31
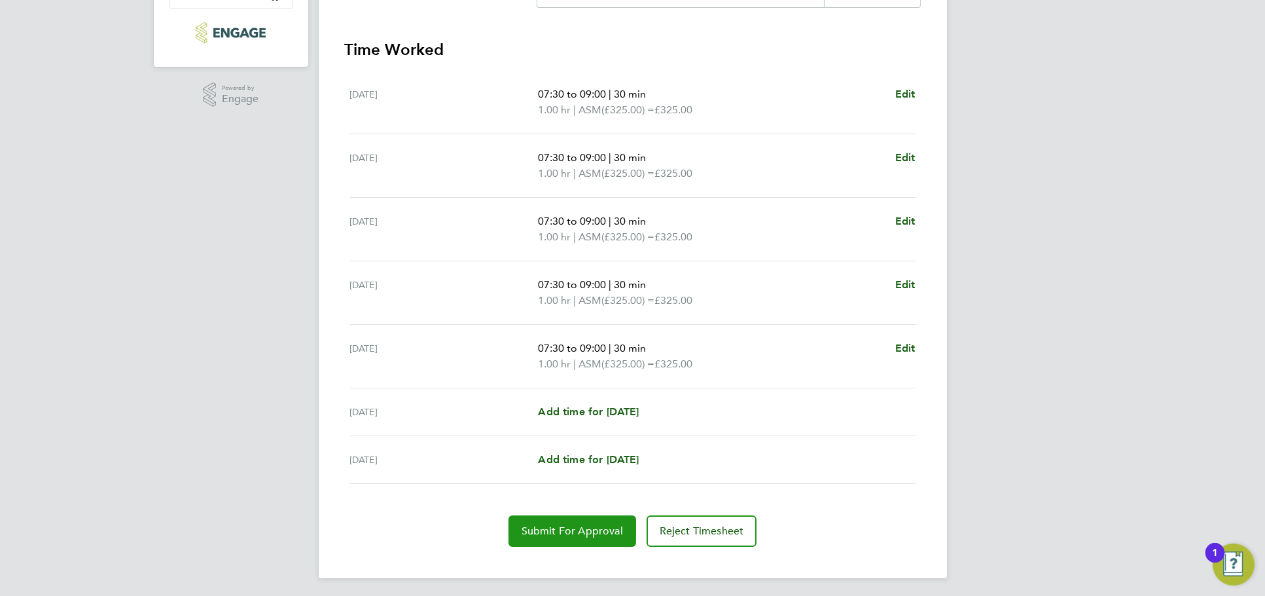
click at [559, 524] on span "Submit For Approval" at bounding box center [572, 530] width 101 height 13
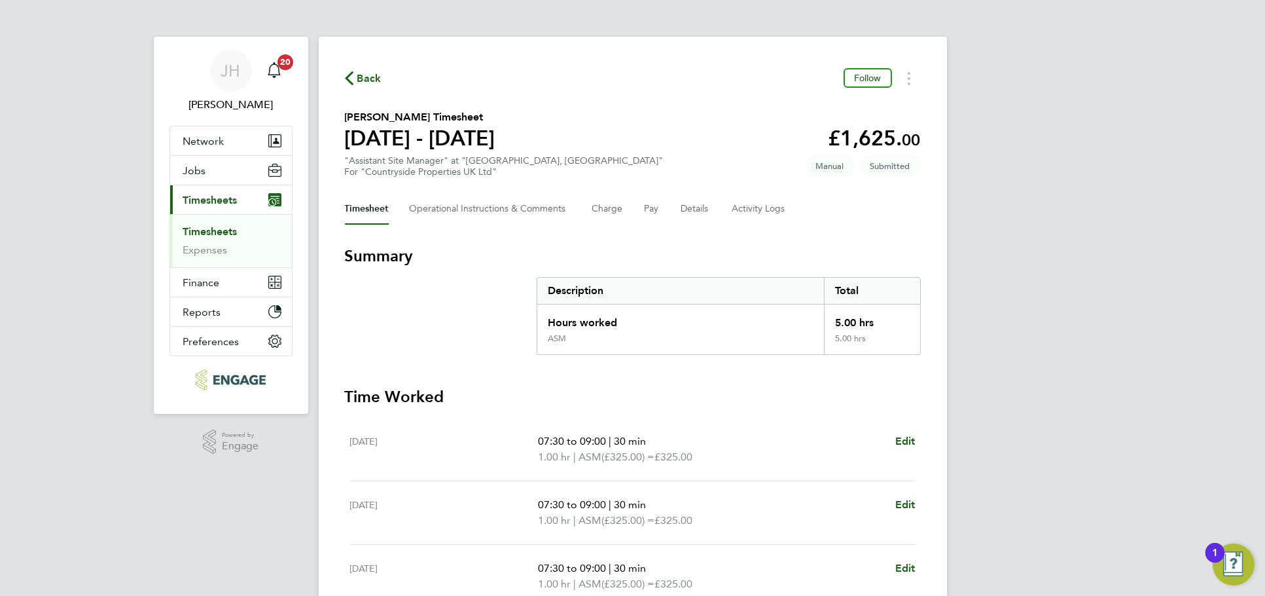
click at [369, 80] on span "Back" at bounding box center [369, 79] width 24 height 16
